Goal: Task Accomplishment & Management: Manage account settings

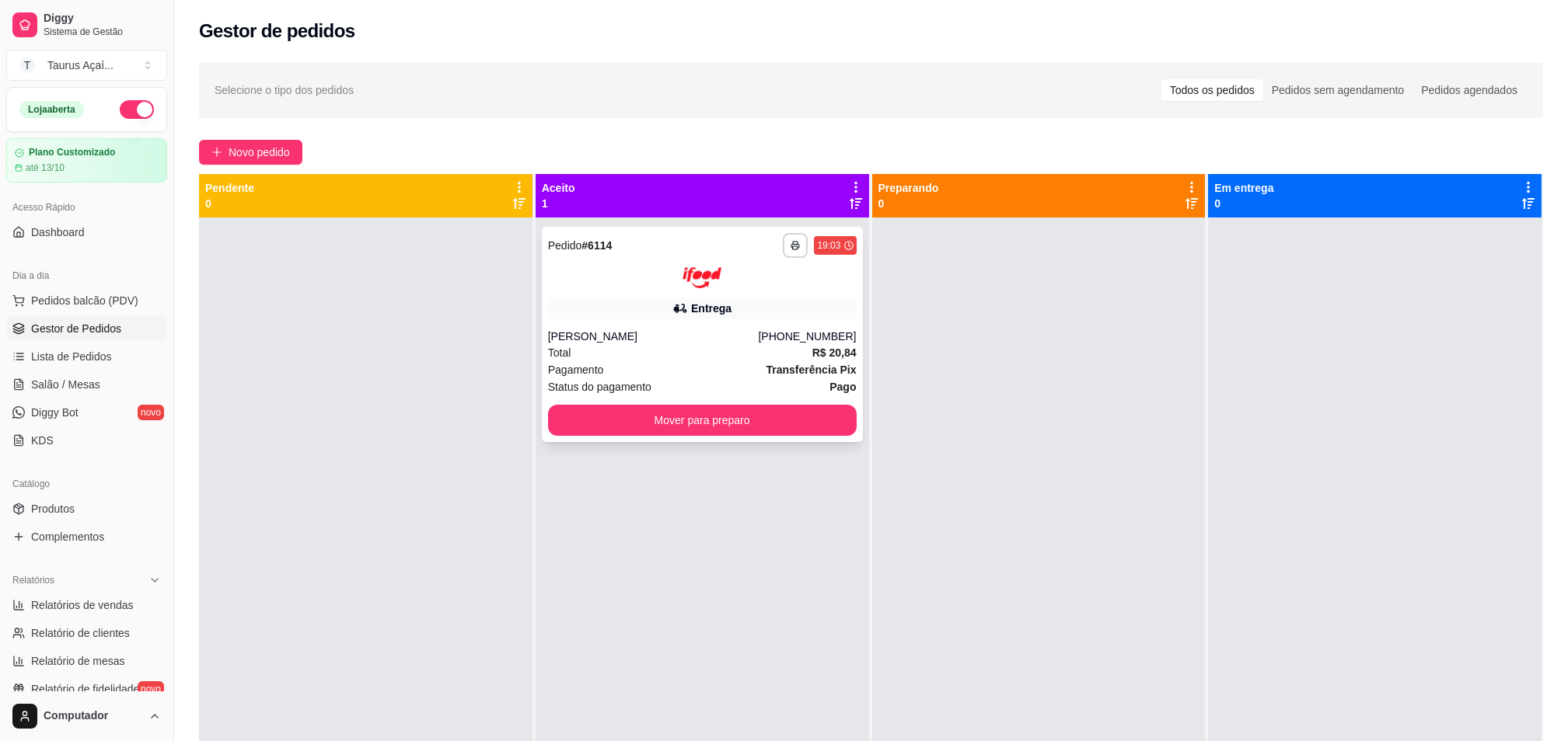
click at [679, 238] on div "**********" at bounding box center [702, 245] width 309 height 25
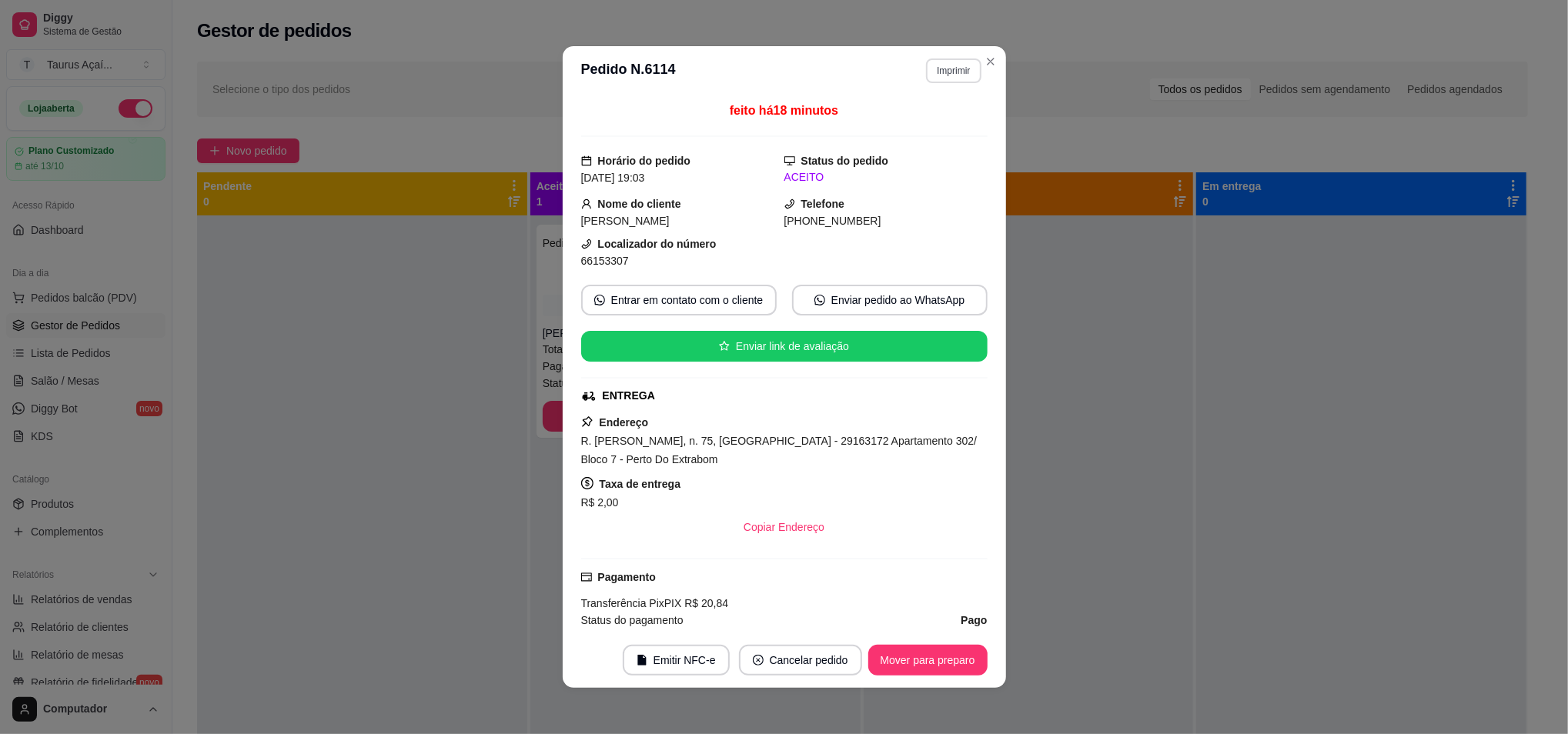
click at [940, 67] on button "Imprimir" at bounding box center [953, 70] width 55 height 25
click at [925, 124] on button "IMPRESSORA" at bounding box center [919, 125] width 112 height 25
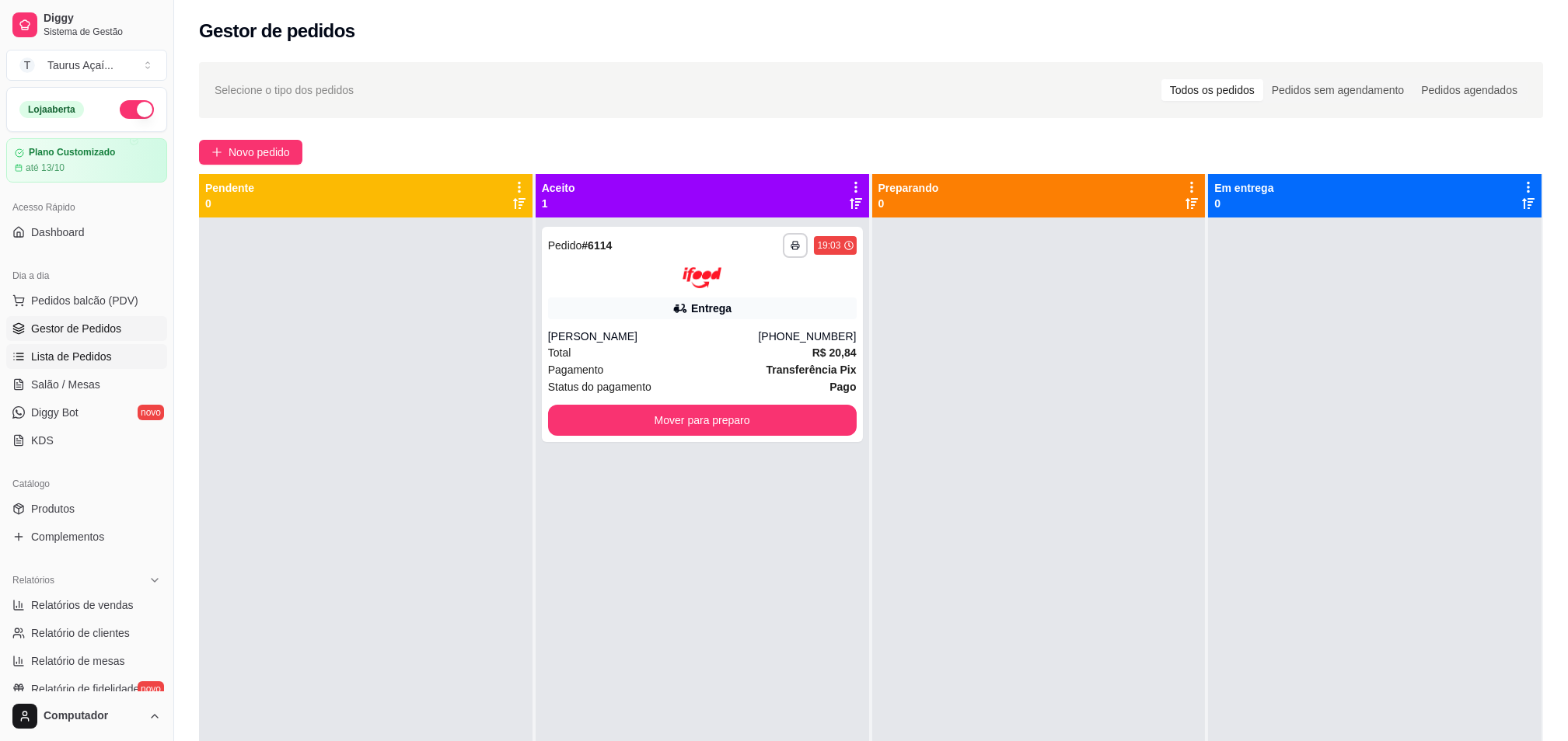
click at [85, 353] on span "Lista de Pedidos" at bounding box center [71, 356] width 81 height 15
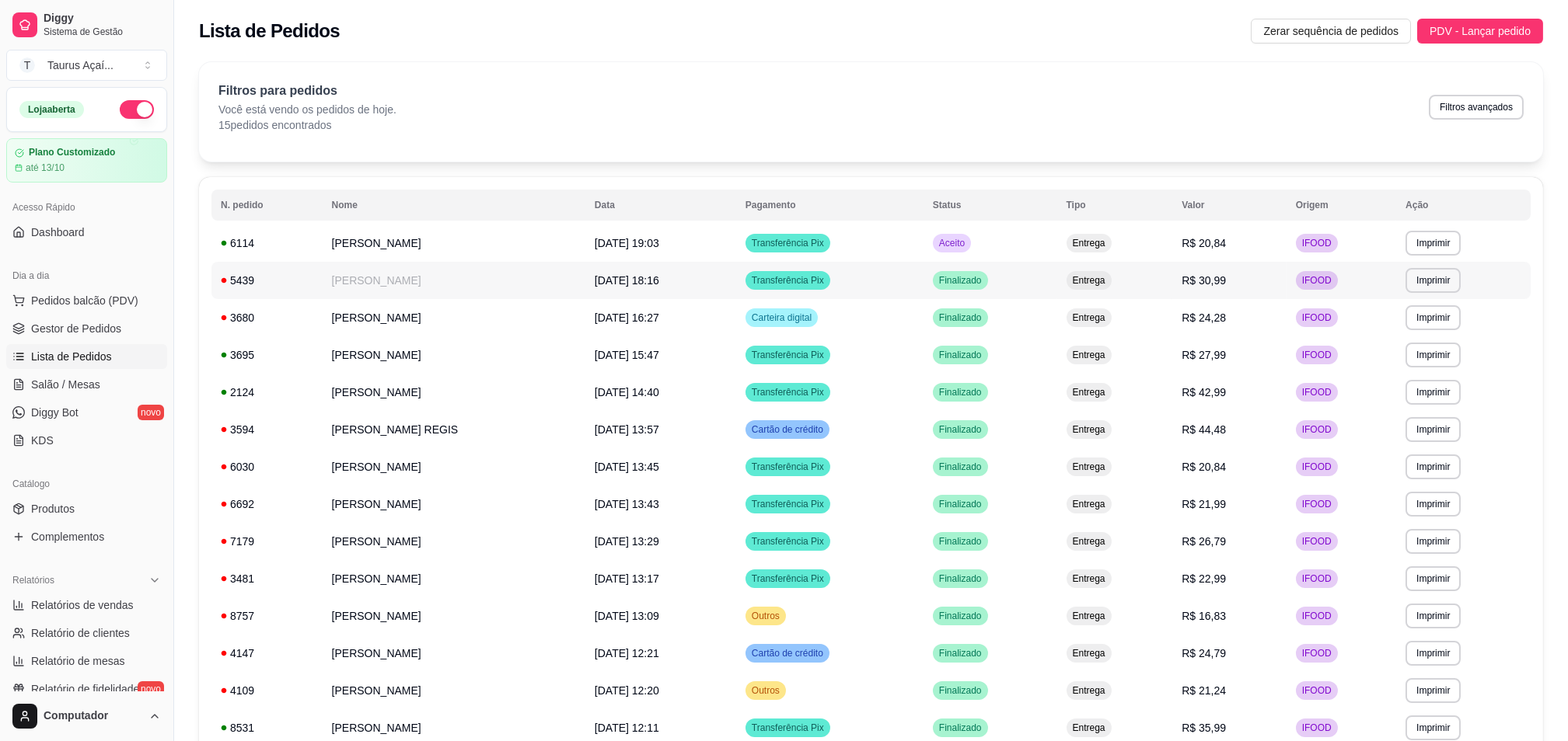
click at [407, 279] on td "[PERSON_NAME]" at bounding box center [453, 280] width 262 height 38
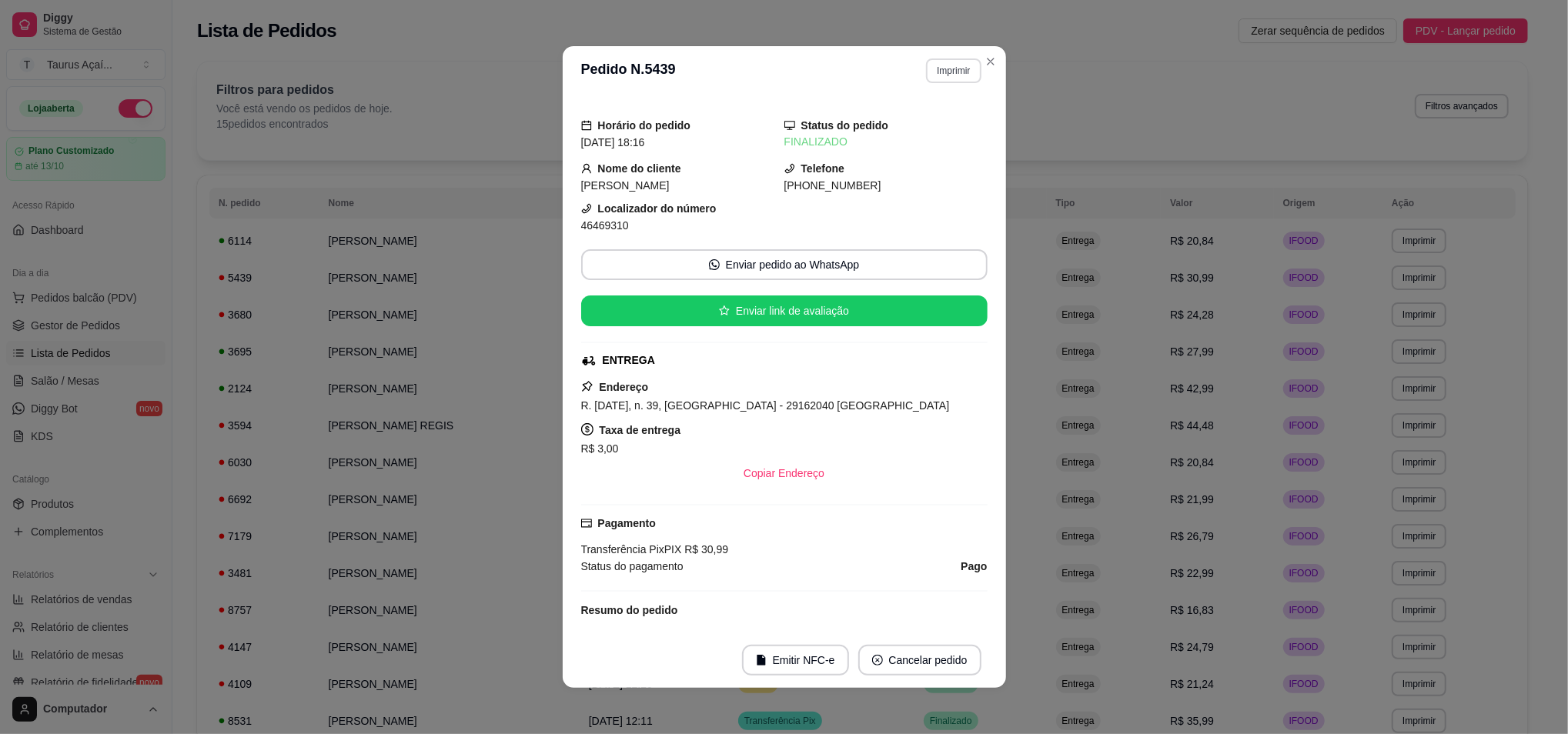
click at [950, 60] on button "Imprimir" at bounding box center [953, 70] width 55 height 25
click at [933, 141] on div "FINALIZADO" at bounding box center [886, 141] width 203 height 16
click at [927, 115] on div "Horário do pedido [DATE] 18:16 Status do pedido FINALIZADO Nome do cliente [PER…" at bounding box center [784, 364] width 406 height 525
click at [935, 67] on button "Imprimir" at bounding box center [953, 70] width 55 height 25
click at [939, 124] on button "IMPRESSORA" at bounding box center [919, 125] width 112 height 25
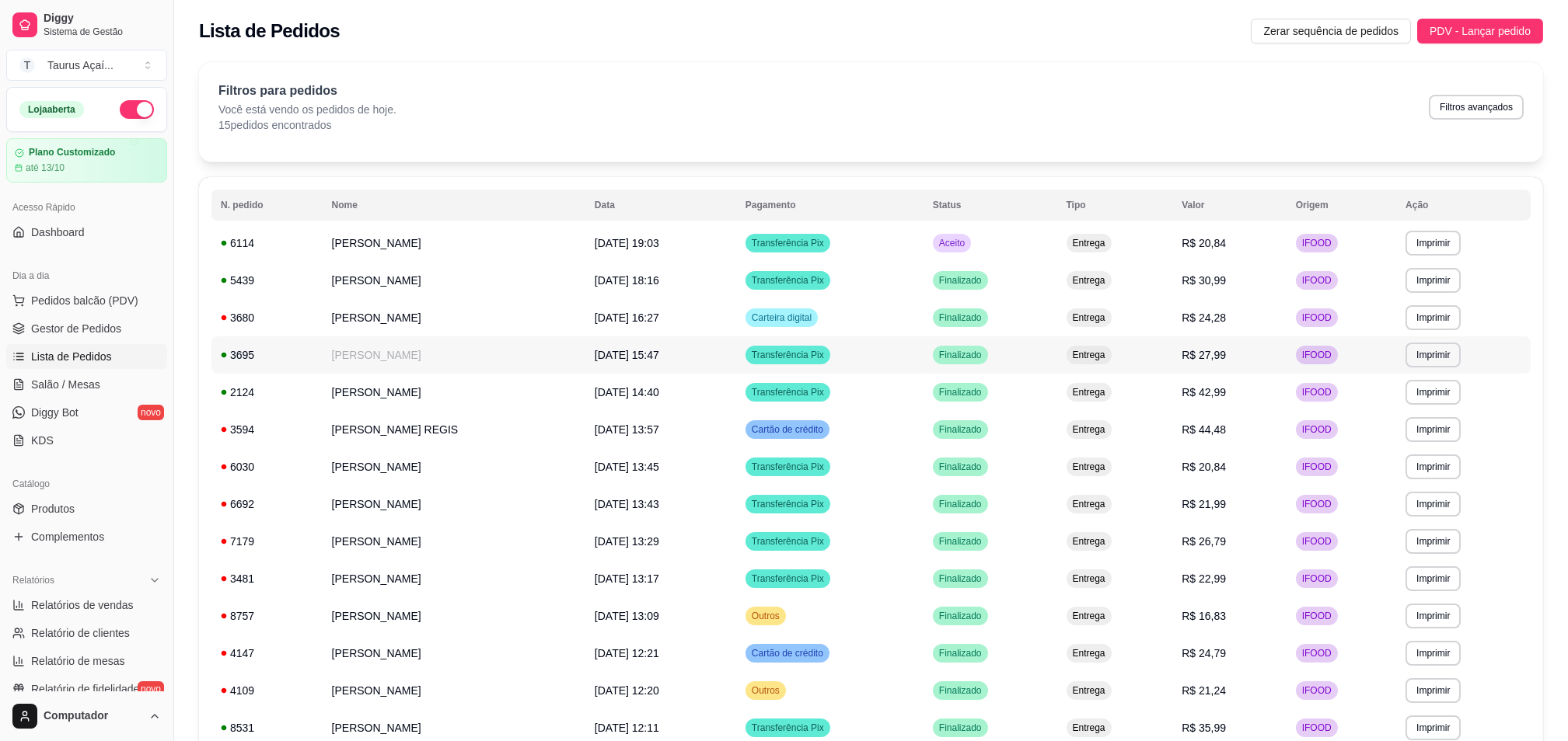
click at [418, 345] on td "[PERSON_NAME]" at bounding box center [453, 356] width 262 height 38
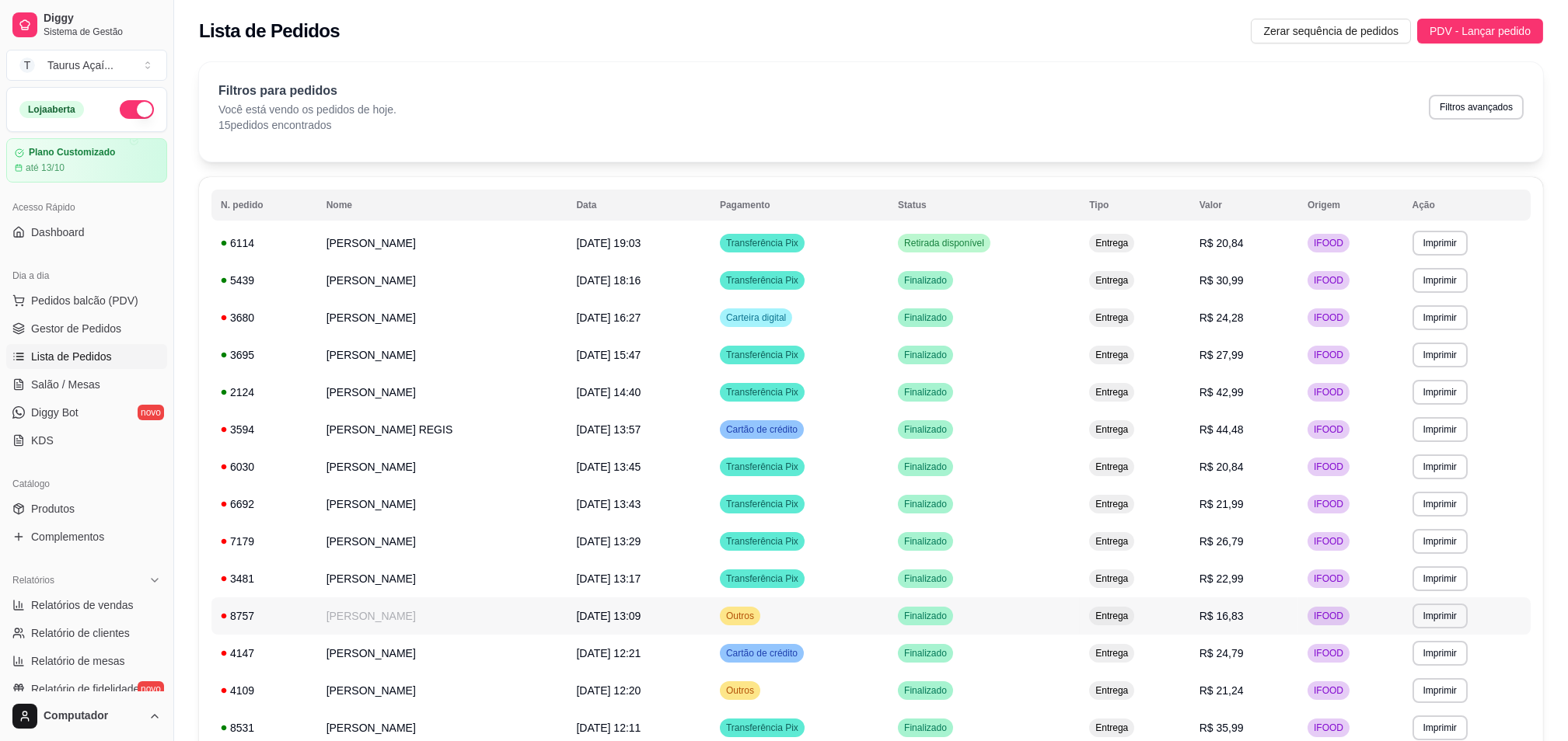
click at [354, 617] on td "[PERSON_NAME]" at bounding box center [442, 616] width 251 height 38
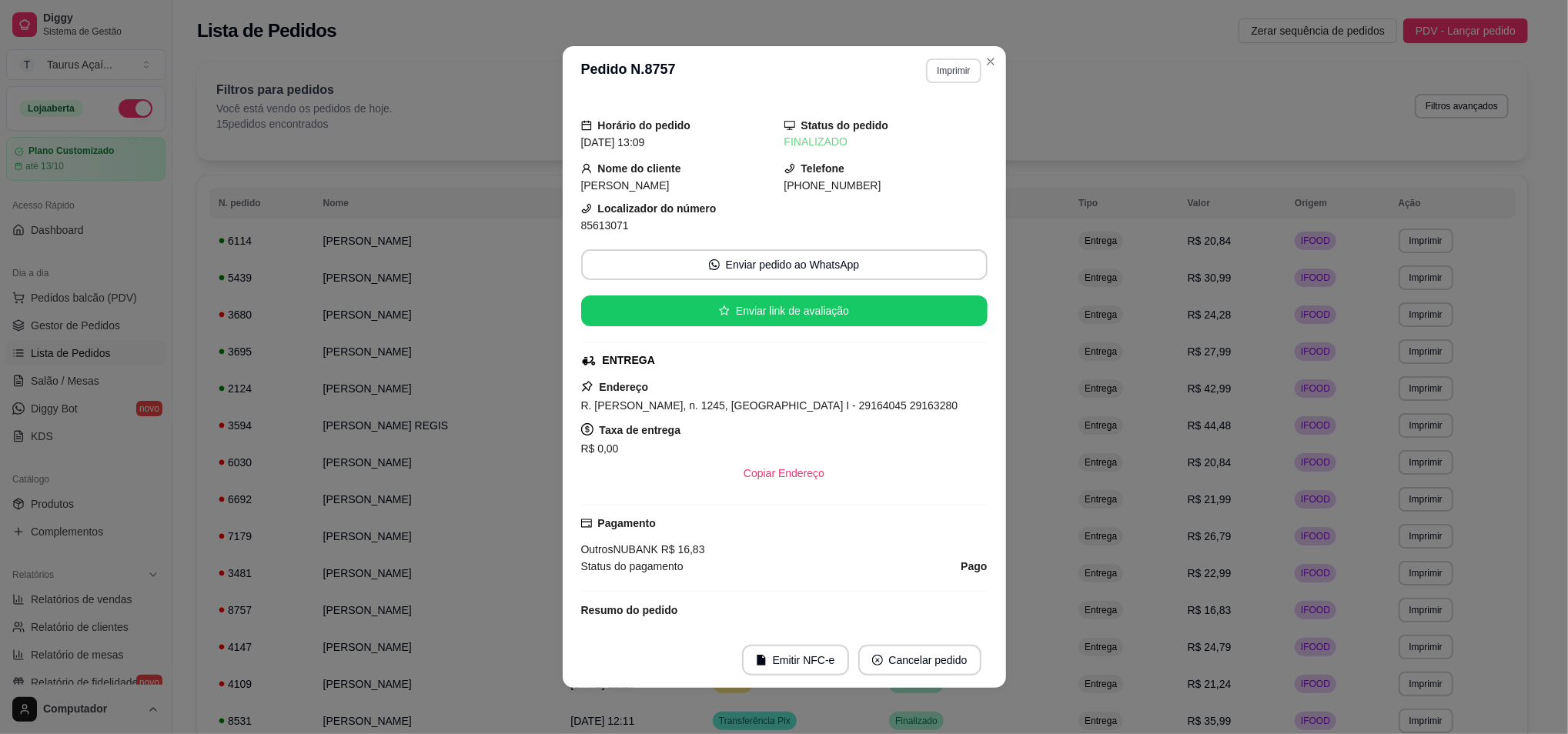
click at [928, 75] on button "Imprimir" at bounding box center [953, 70] width 55 height 25
click at [909, 121] on button "IMPRESSORA" at bounding box center [919, 125] width 108 height 24
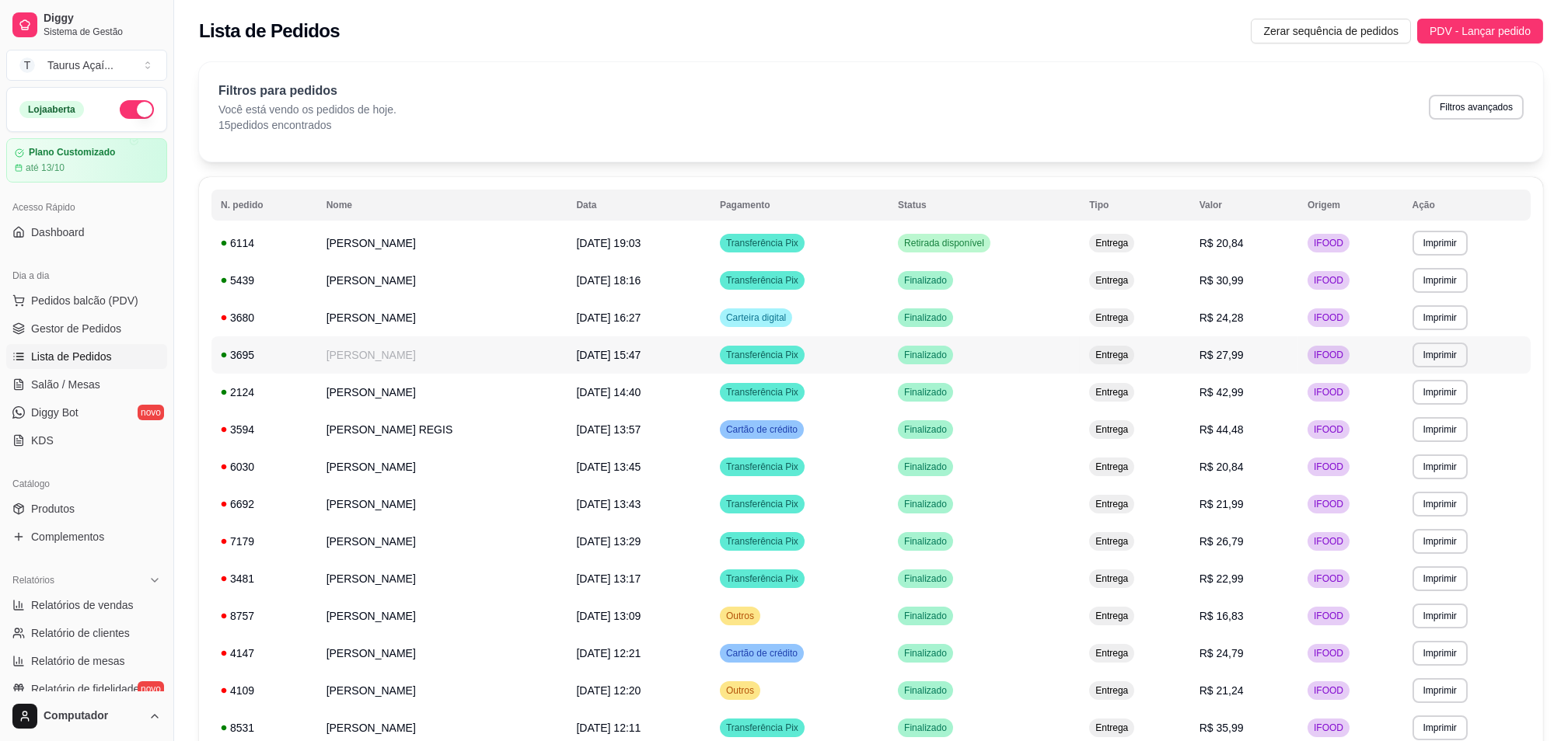
click at [475, 355] on td "[PERSON_NAME]" at bounding box center [442, 356] width 251 height 38
click at [392, 389] on td "[PERSON_NAME]" at bounding box center [442, 392] width 251 height 38
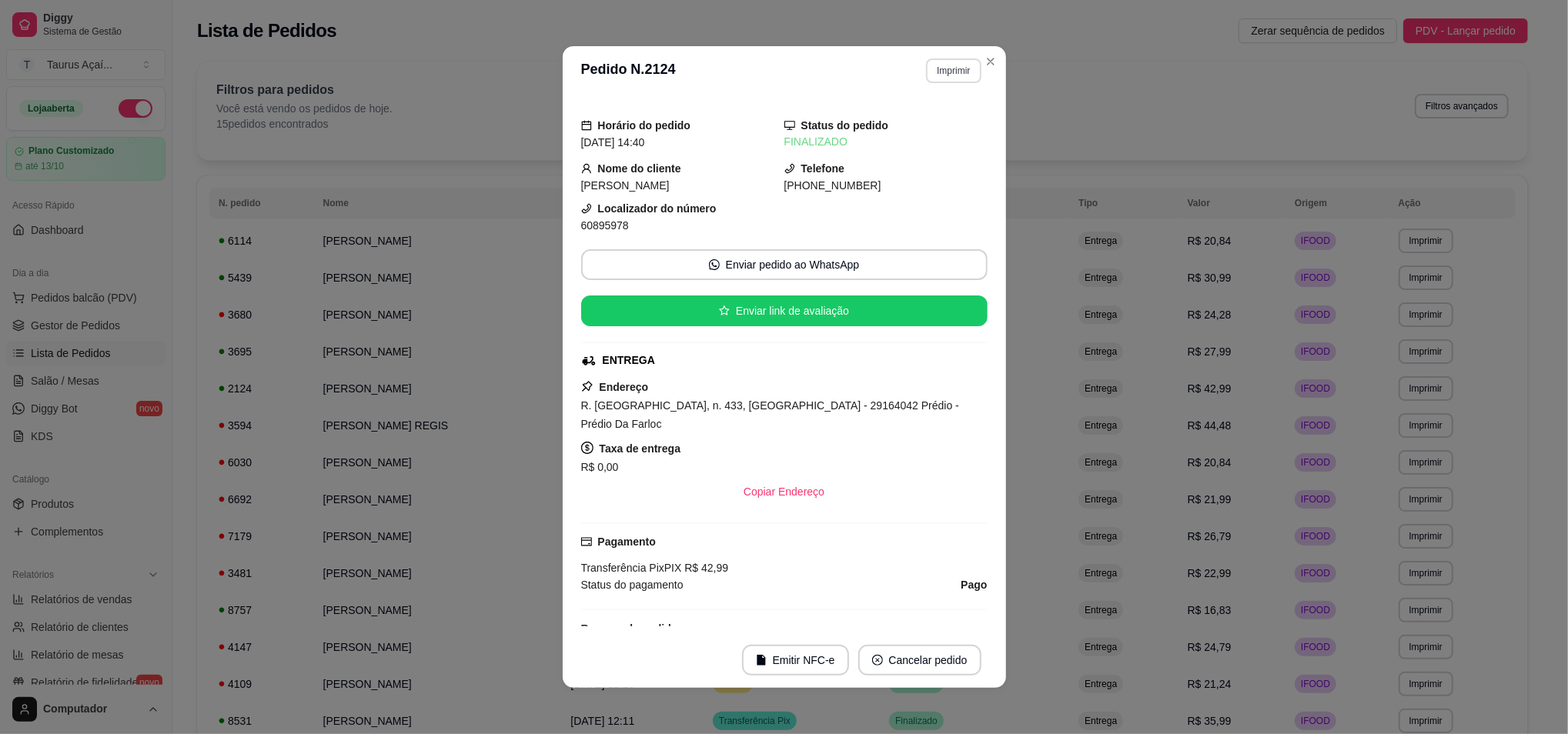
click at [941, 70] on button "Imprimir" at bounding box center [953, 70] width 55 height 25
click at [908, 119] on button "IMPRESSORA" at bounding box center [919, 125] width 112 height 25
